Goal: Navigation & Orientation: Find specific page/section

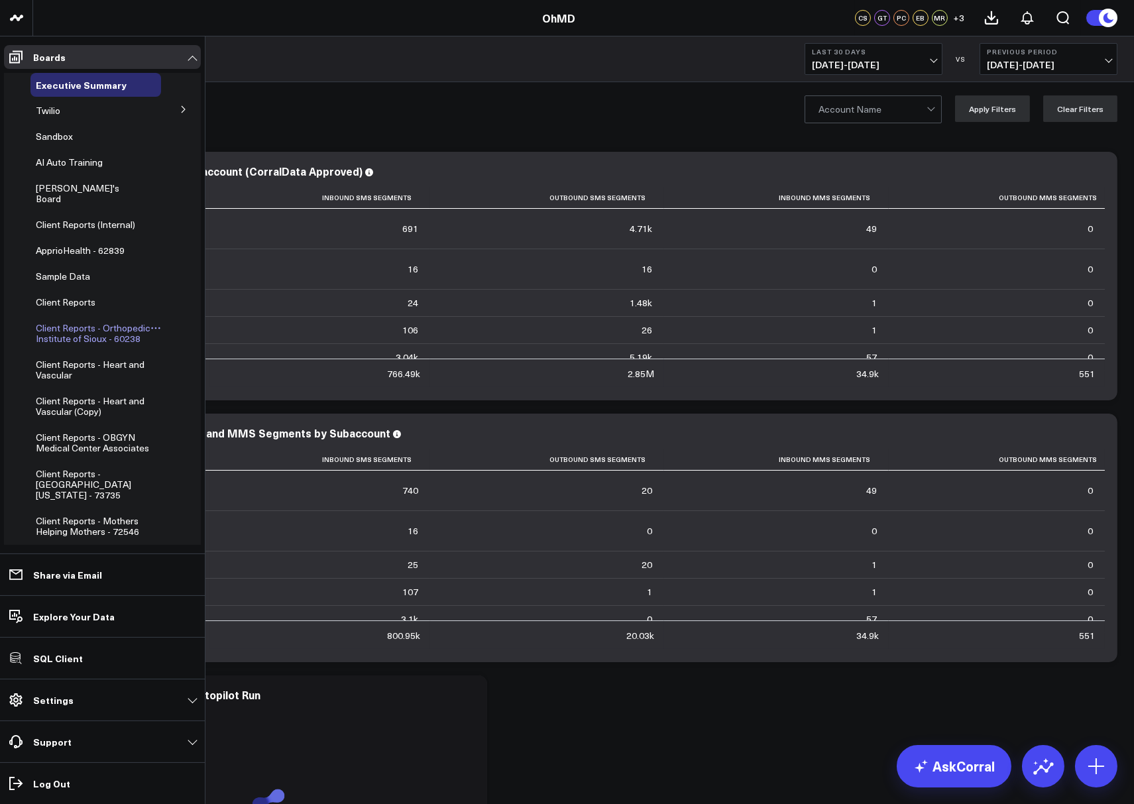
click at [63, 325] on span "Client Reports - Orthopedic Institute of Sioux - 60238" at bounding box center [93, 333] width 115 height 23
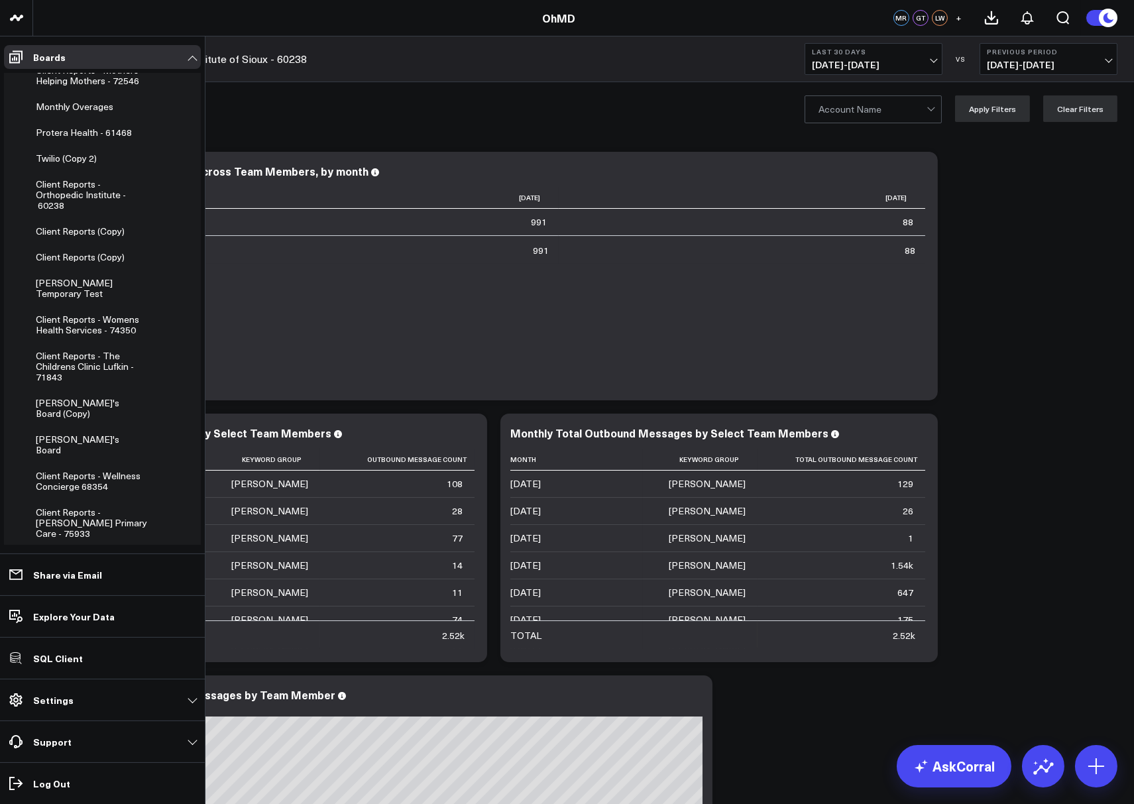
scroll to position [464, 0]
click at [54, 503] on span "Client Reports - [PERSON_NAME] Primary Care - 75933" at bounding box center [91, 520] width 111 height 34
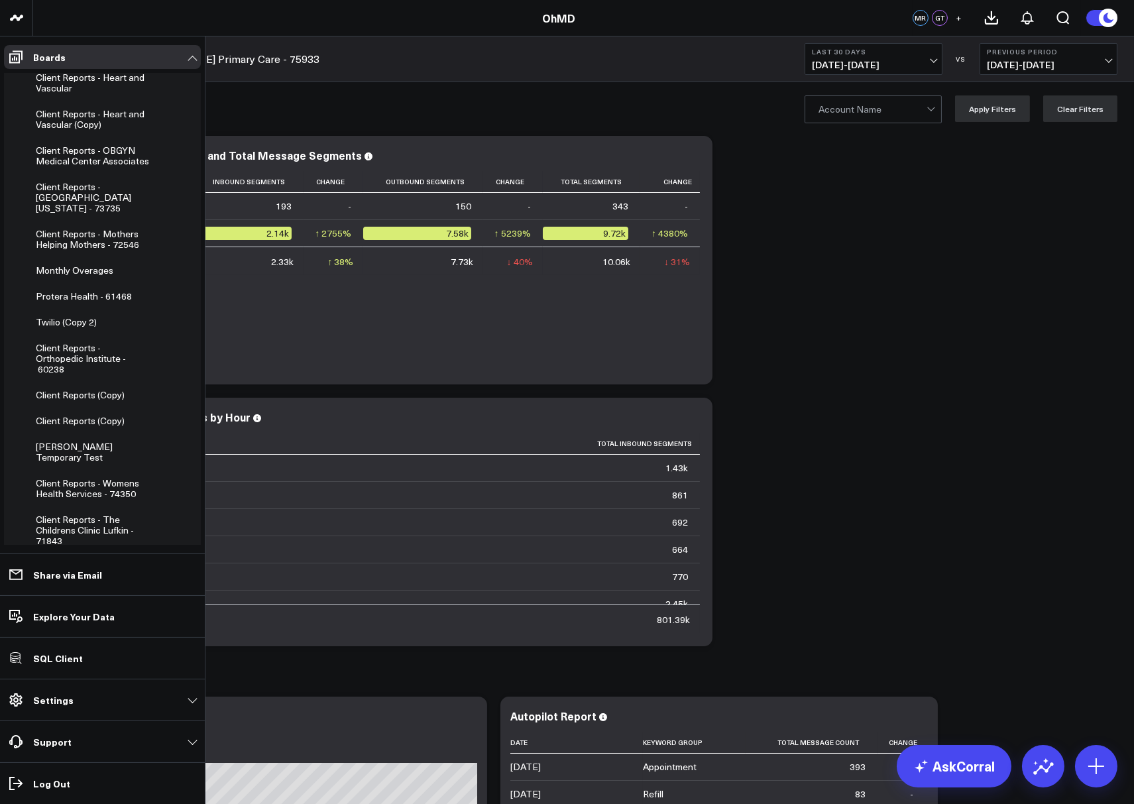
scroll to position [256, 0]
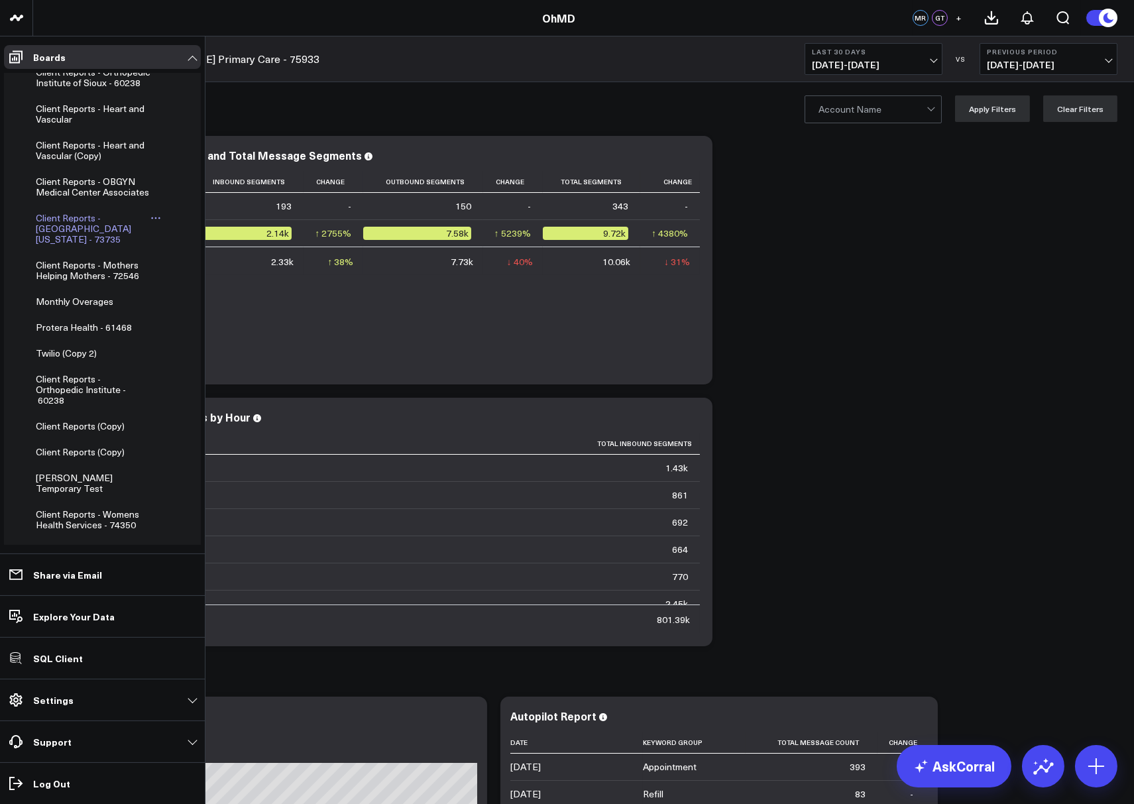
click at [72, 234] on span "Client Reports - [GEOGRAPHIC_DATA][US_STATE] - 73735" at bounding box center [83, 229] width 95 height 34
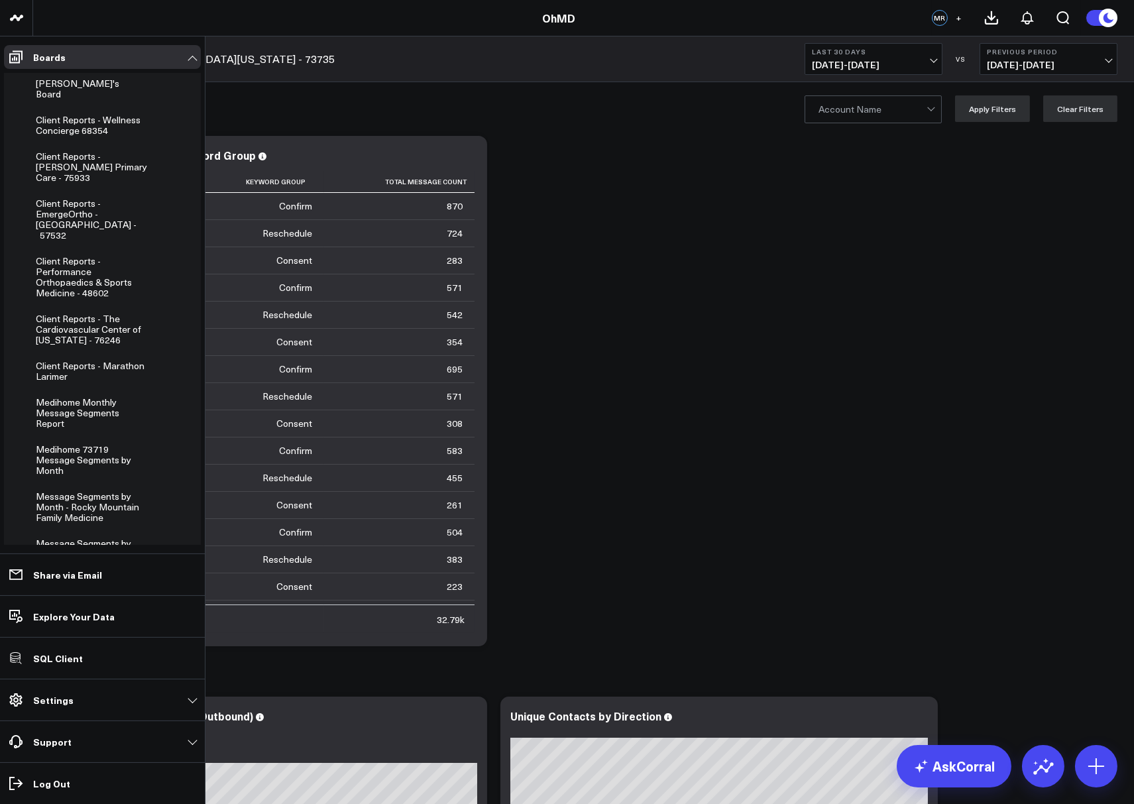
scroll to position [809, 0]
click at [55, 310] on span "Client Reports - The Cardiovascular Center of [US_STATE] - 76246" at bounding box center [88, 327] width 105 height 34
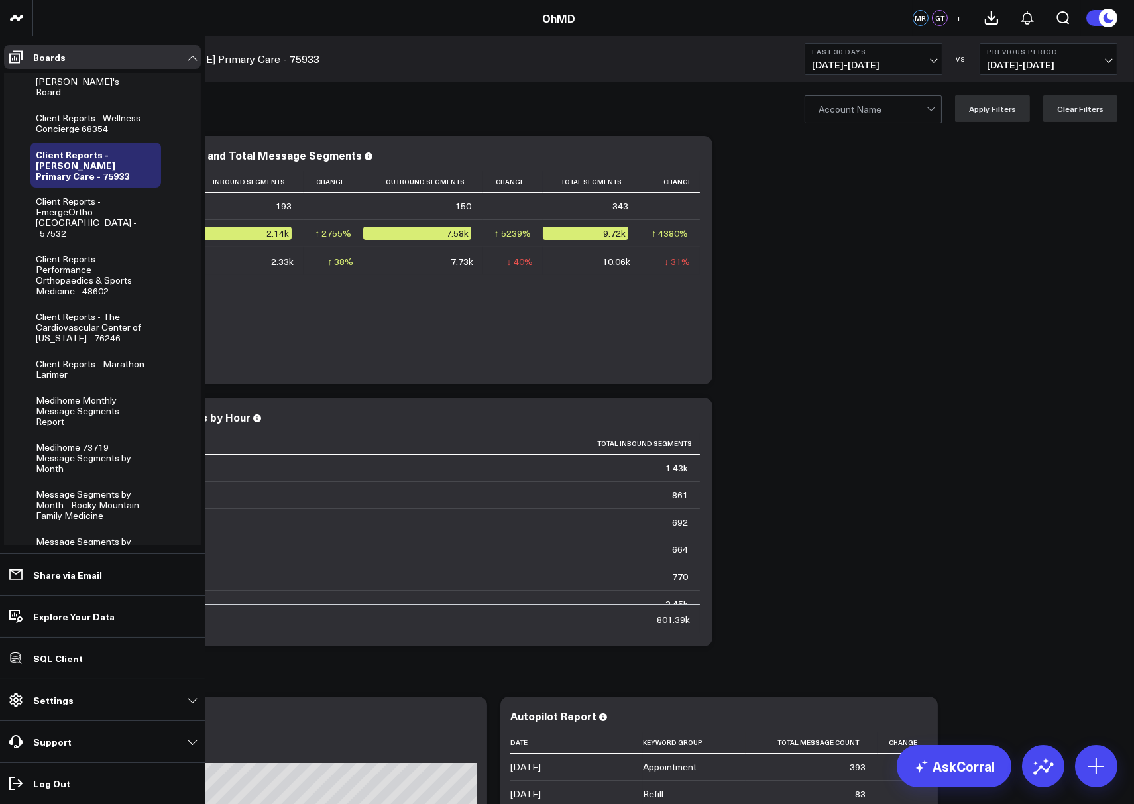
scroll to position [491, 0]
